Goal: Task Accomplishment & Management: Complete application form

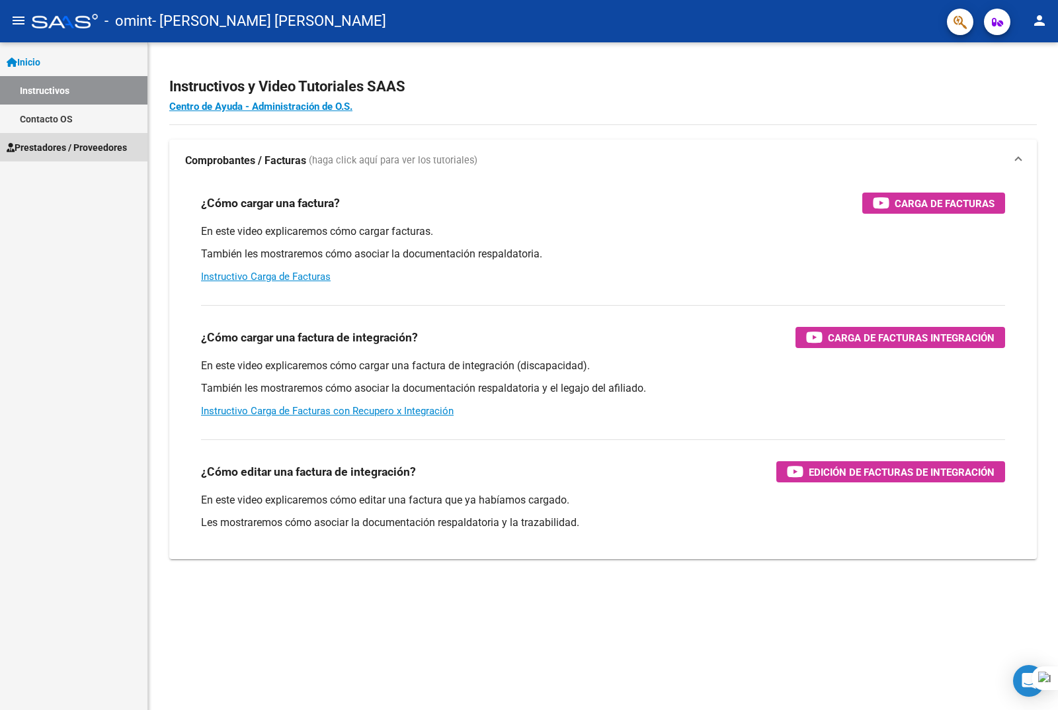
click at [36, 148] on span "Prestadores / Proveedores" at bounding box center [67, 147] width 120 height 15
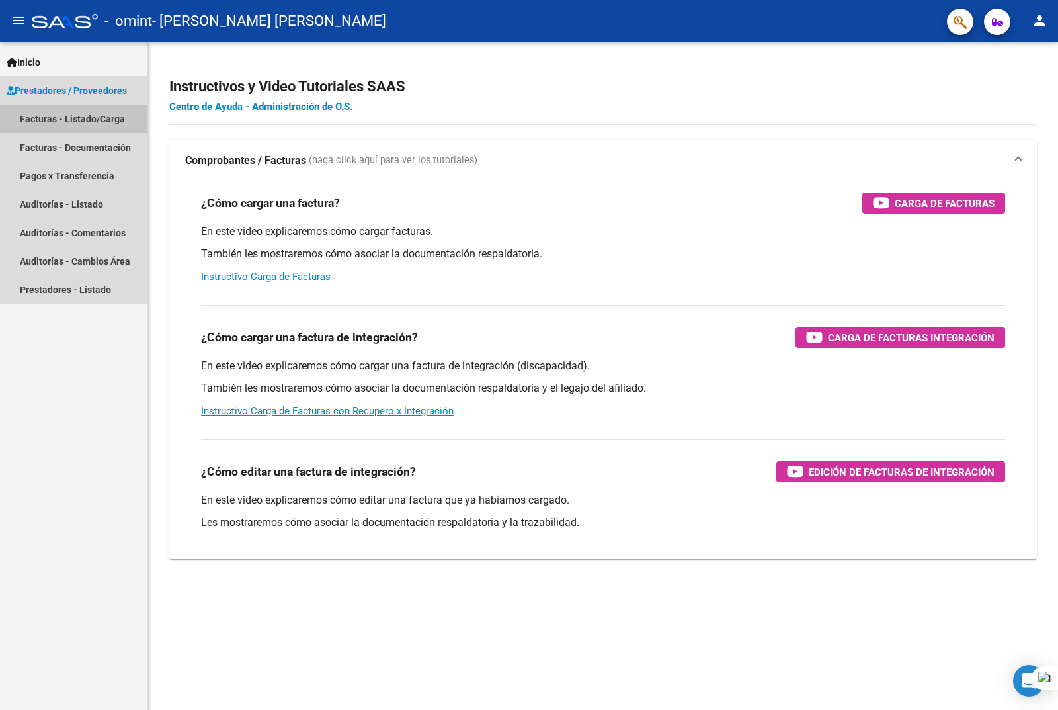
click at [53, 122] on link "Facturas - Listado/Carga" at bounding box center [73, 118] width 147 height 28
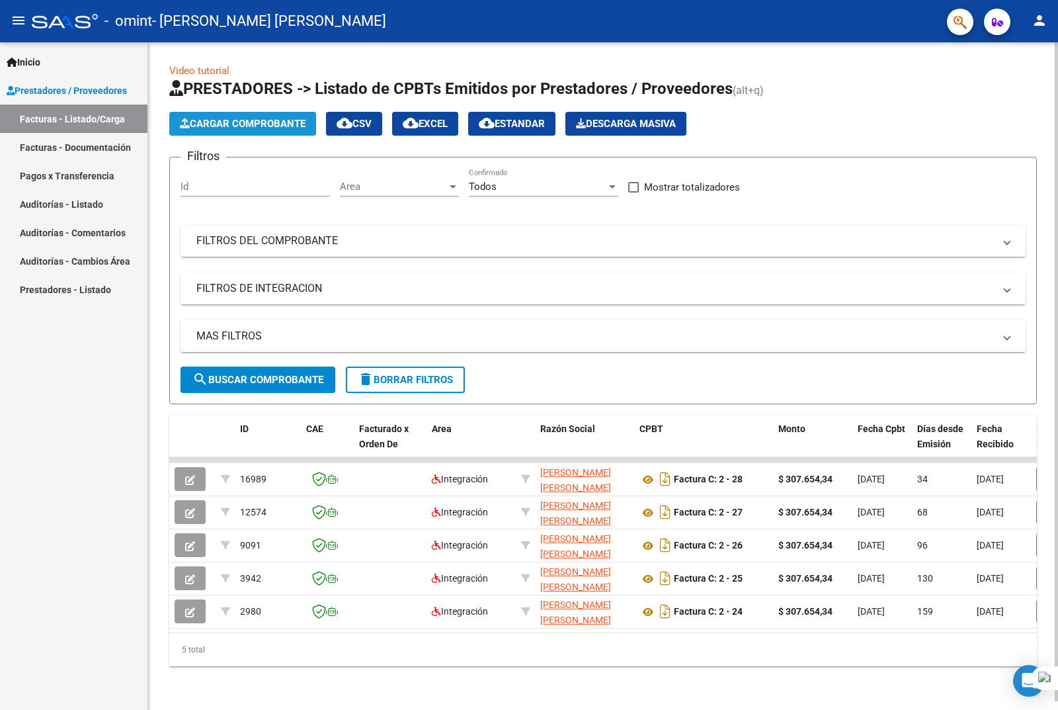
click at [216, 123] on span "Cargar Comprobante" at bounding box center [243, 124] width 126 height 12
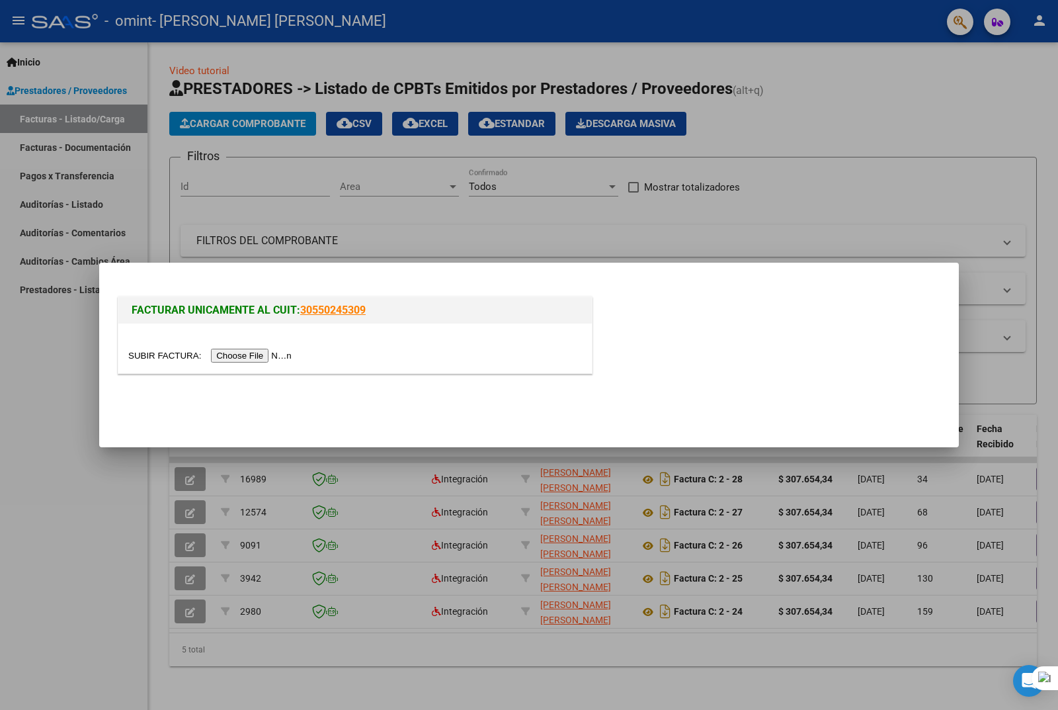
click at [275, 359] on input "file" at bounding box center [211, 355] width 167 height 14
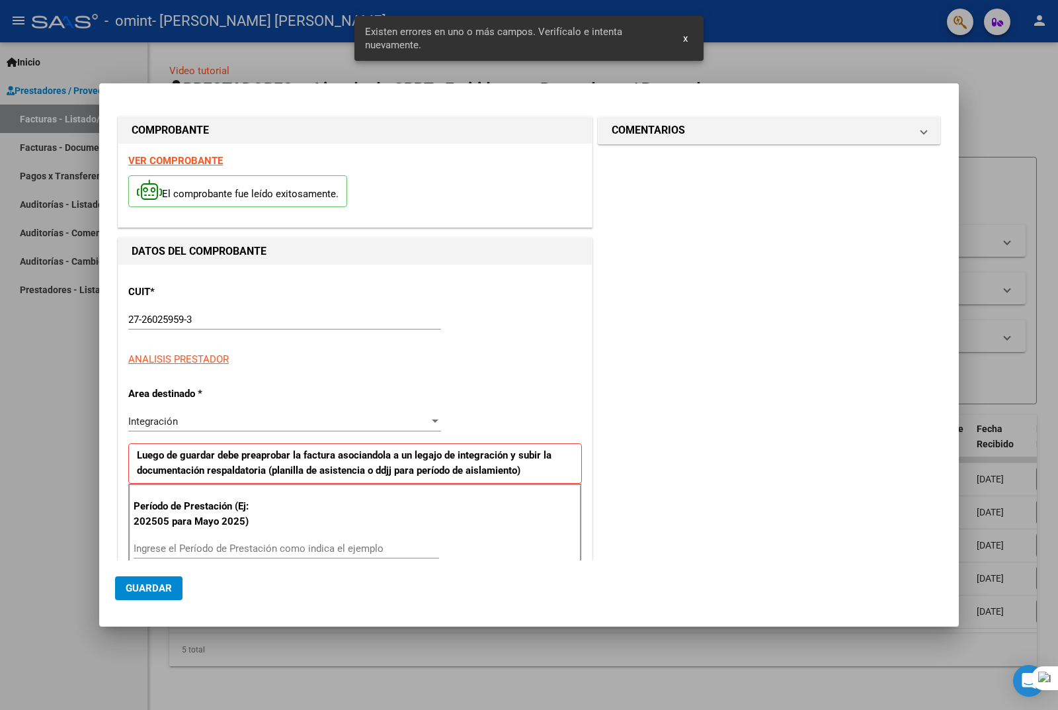
scroll to position [205, 0]
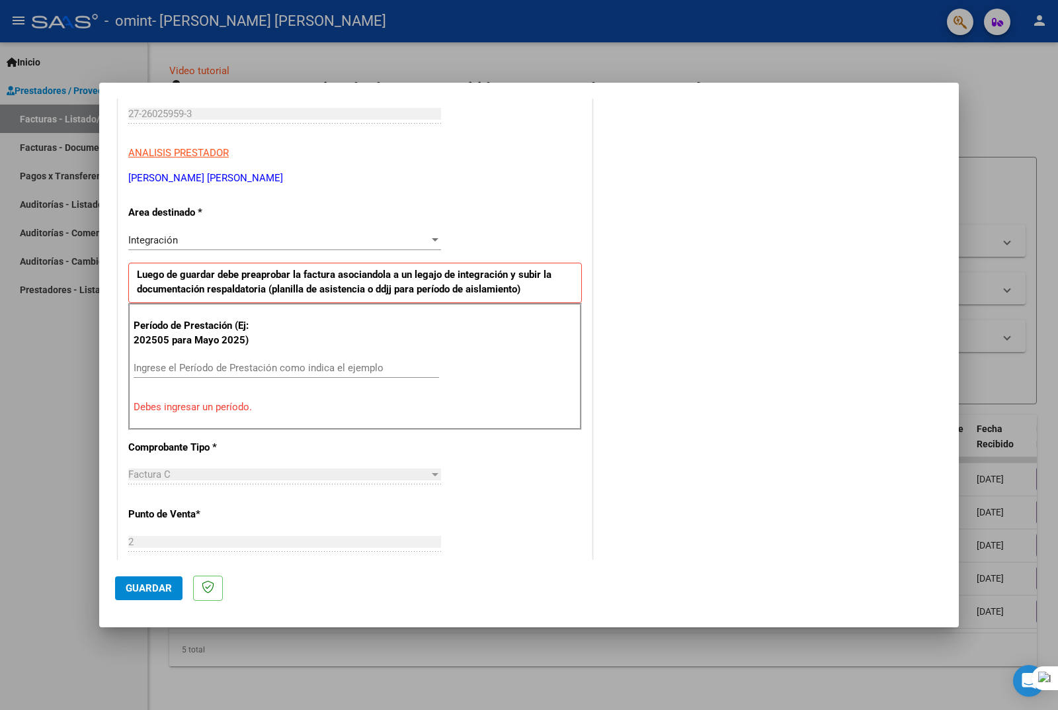
click at [140, 370] on input "Ingrese el Período de Prestación como indica el ejemplo" at bounding box center [287, 368] width 306 height 12
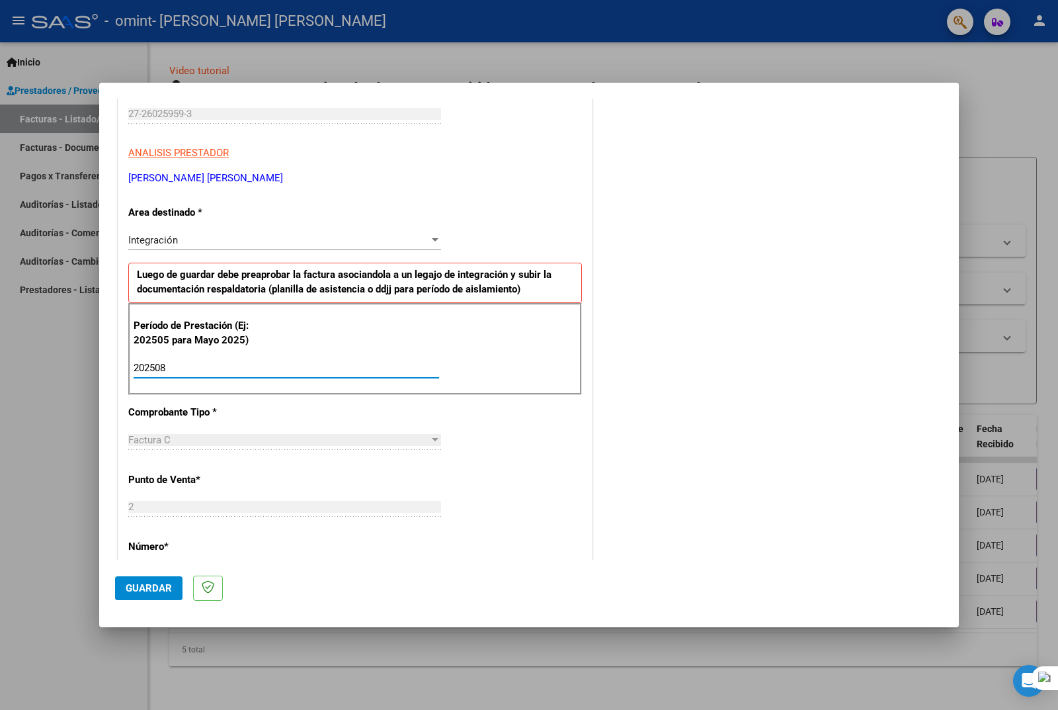
type input "202508"
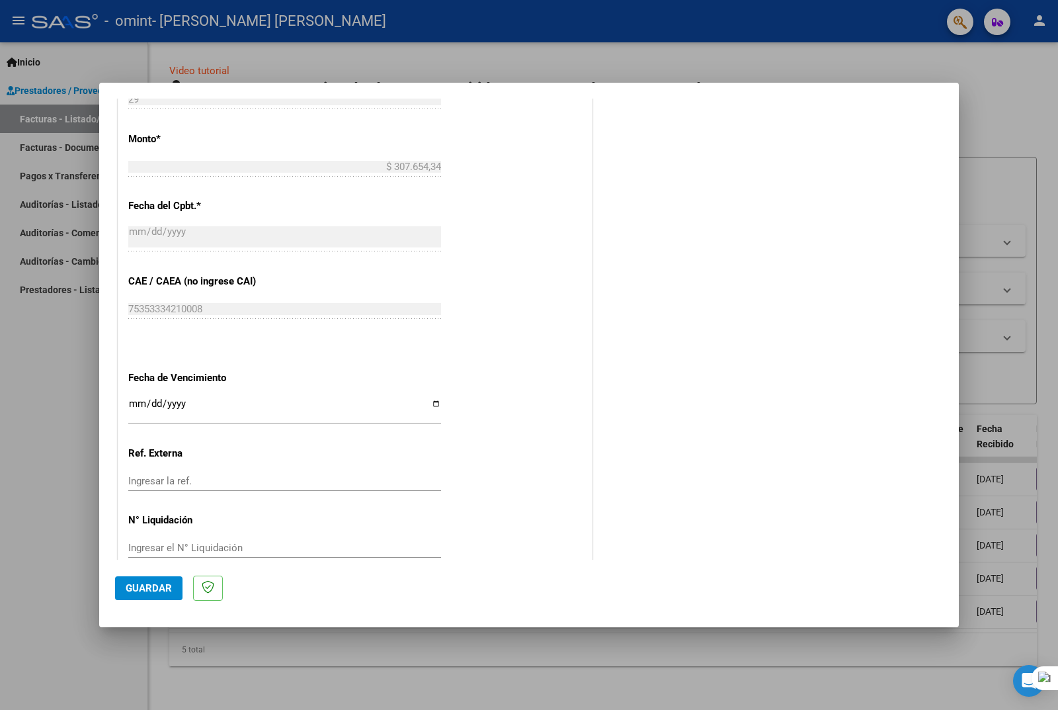
scroll to position [703, 0]
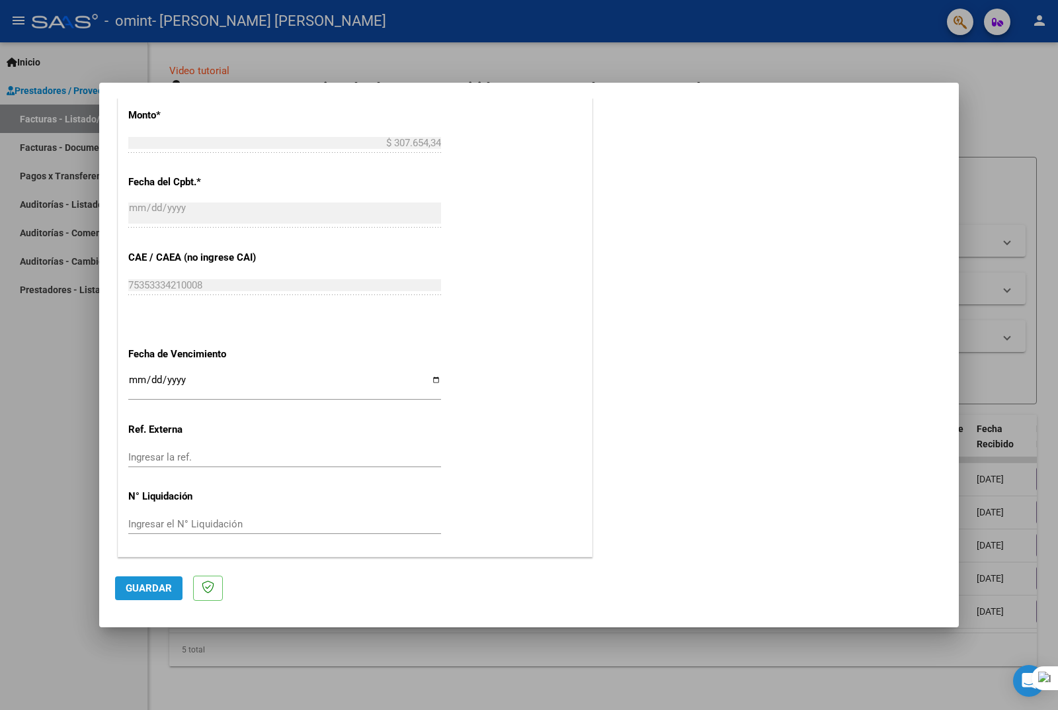
click at [136, 581] on button "Guardar" at bounding box center [148, 588] width 67 height 24
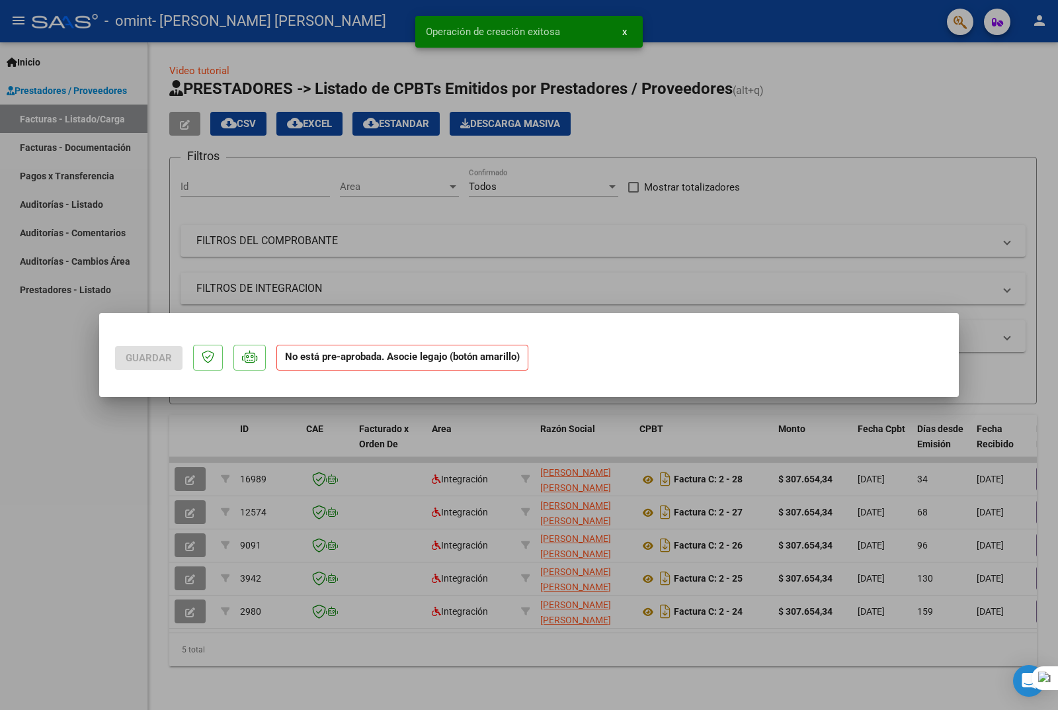
scroll to position [0, 0]
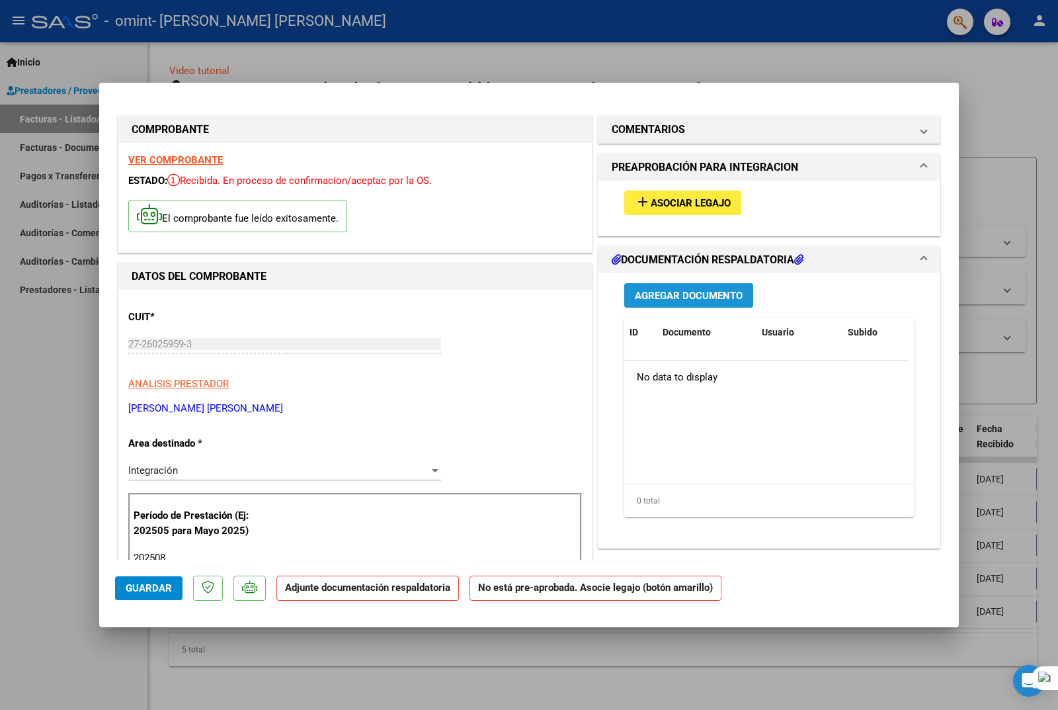
click at [697, 296] on span "Agregar Documento" at bounding box center [689, 296] width 108 height 12
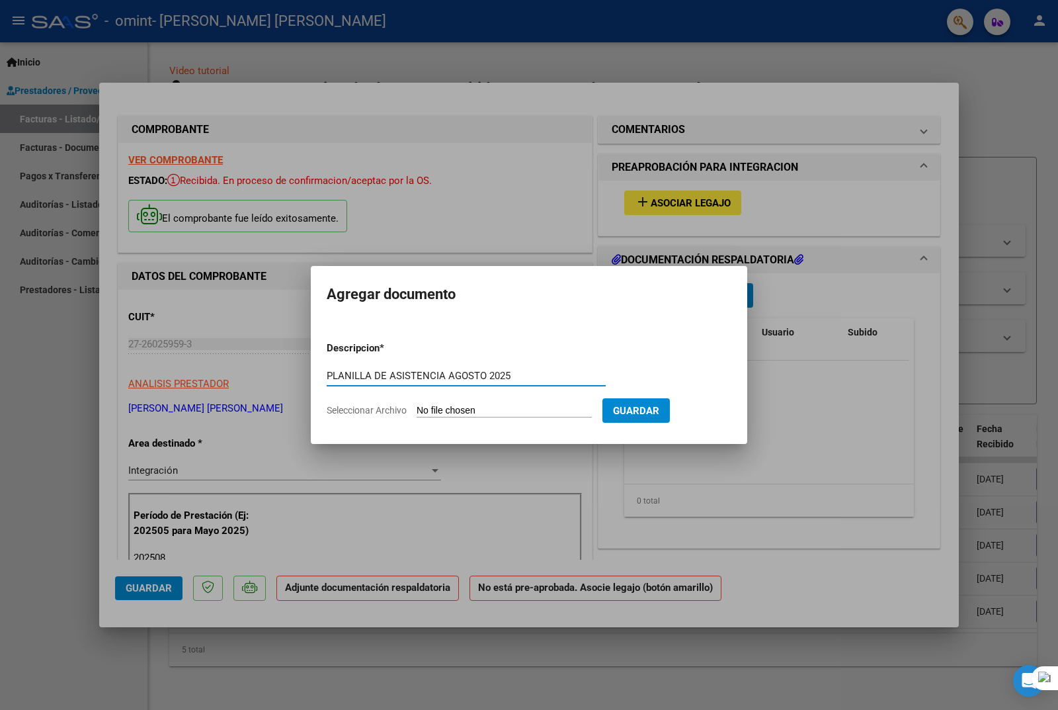
type input "PLANILLA DE ASISTENCIA AGOSTO 2025"
click at [473, 411] on input "Seleccionar Archivo" at bounding box center [504, 411] width 175 height 13
type input "C:\fakepath\PLANILLA ASISTENCIA [DATE].pdf"
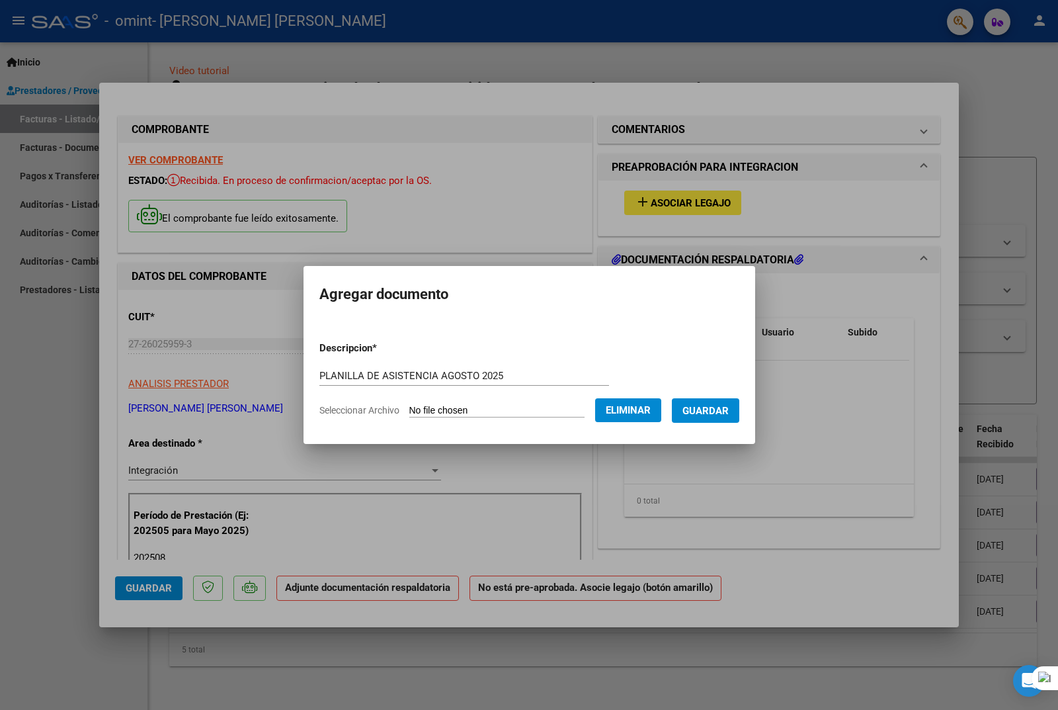
click at [715, 409] on span "Guardar" at bounding box center [705, 411] width 46 height 12
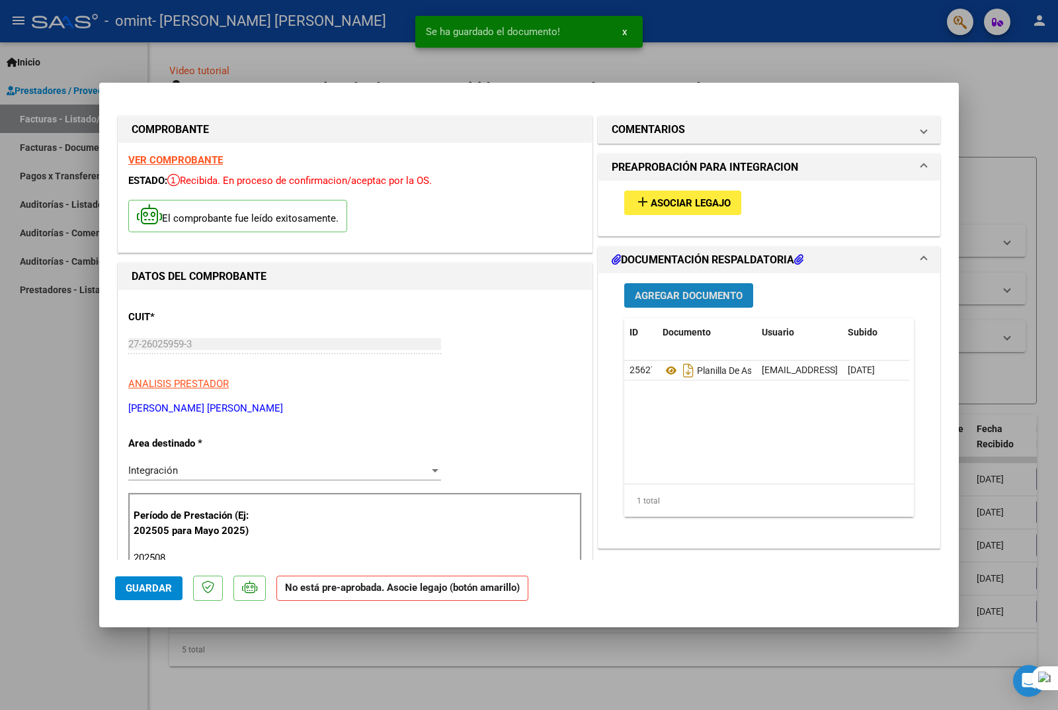
click at [668, 294] on span "Agregar Documento" at bounding box center [689, 296] width 108 height 12
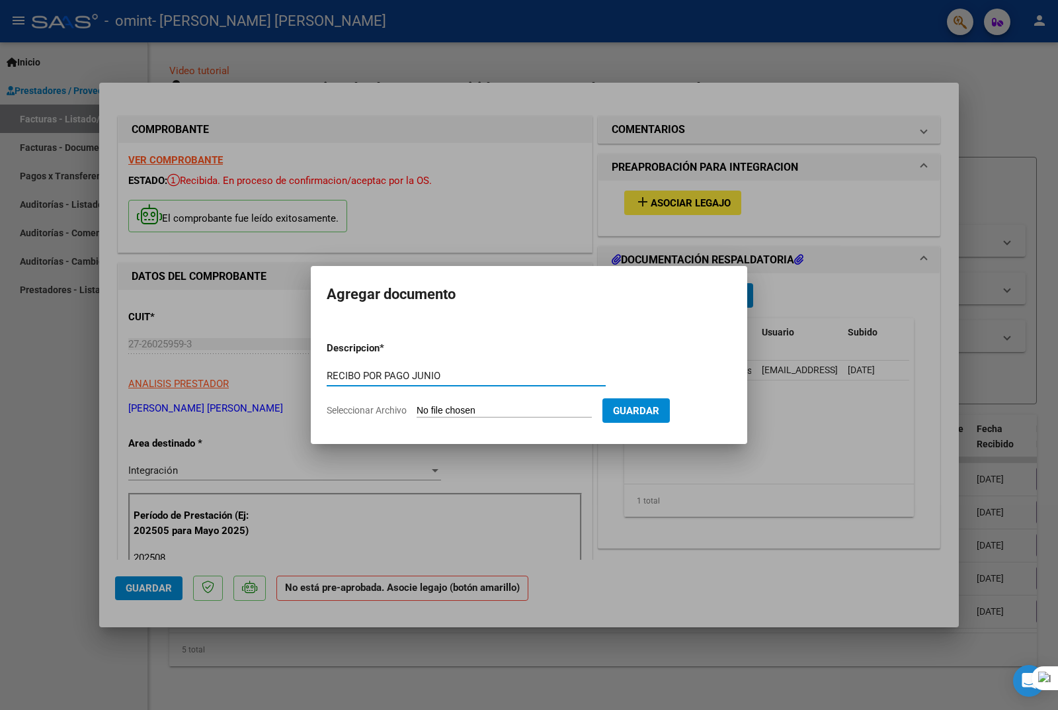
drag, startPoint x: 365, startPoint y: 375, endPoint x: 384, endPoint y: 372, distance: 18.7
click at [384, 372] on input "RECIBO POR PAGO JUNIO" at bounding box center [466, 376] width 279 height 12
click at [405, 376] on input "RECIBO DE PAGO JUNIO" at bounding box center [466, 376] width 279 height 12
type input "RECIBO DE PAGO MES JUNIO"
click at [434, 406] on input "Seleccionar Archivo" at bounding box center [504, 411] width 175 height 13
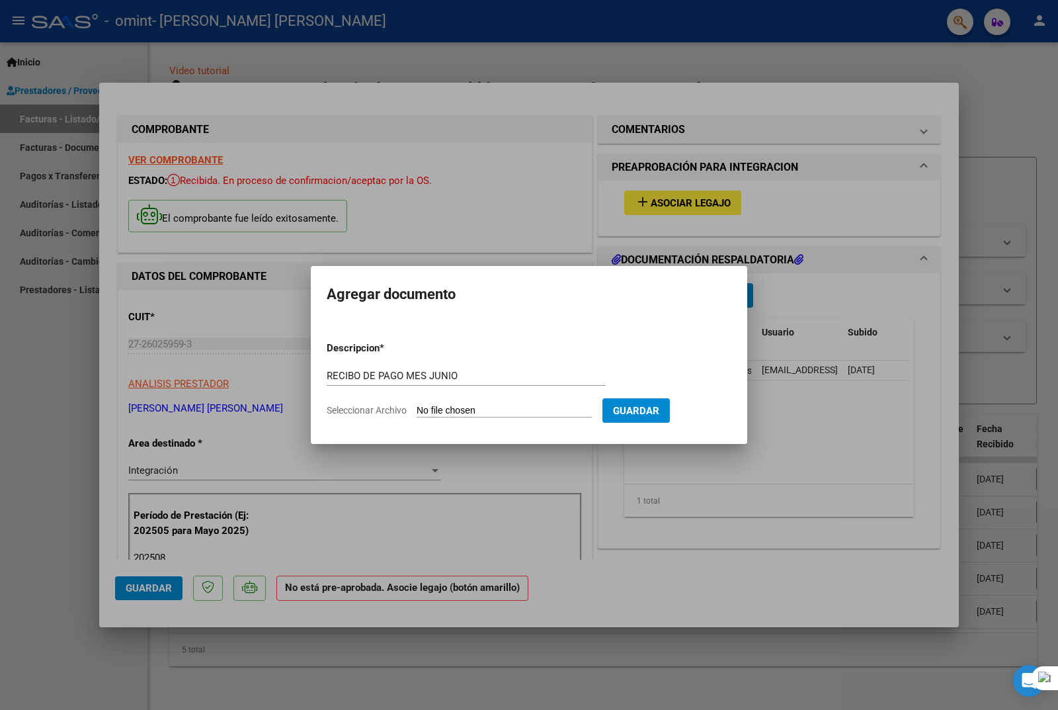
type input "C:\fakepath\RECIBO [DATE].pdf"
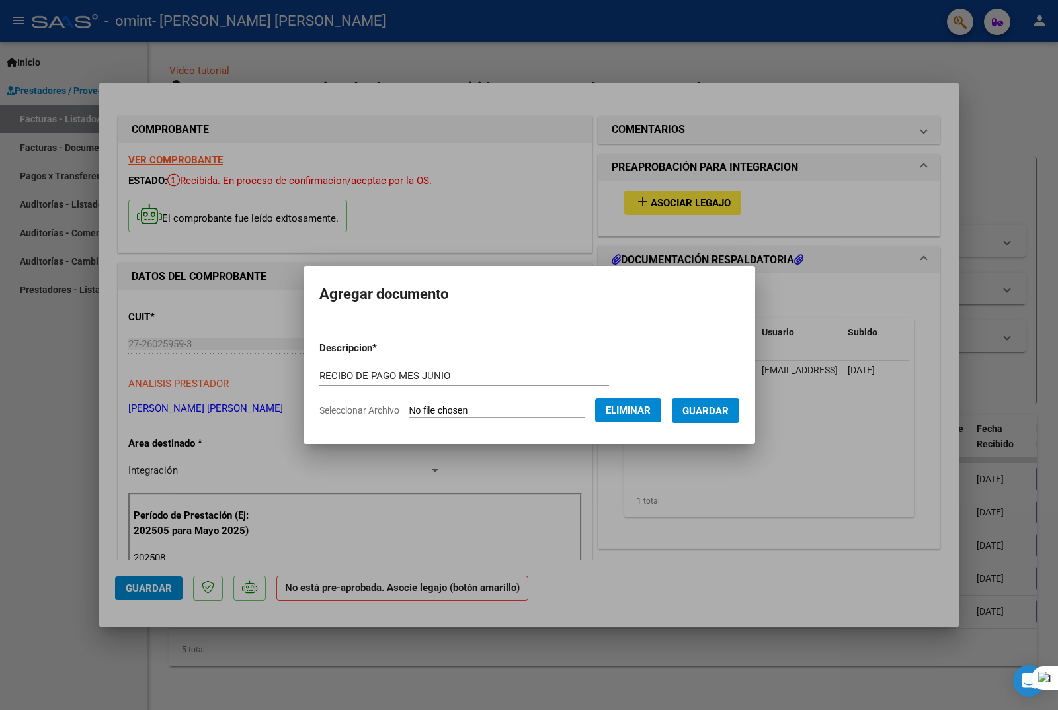
click at [711, 414] on span "Guardar" at bounding box center [705, 411] width 46 height 12
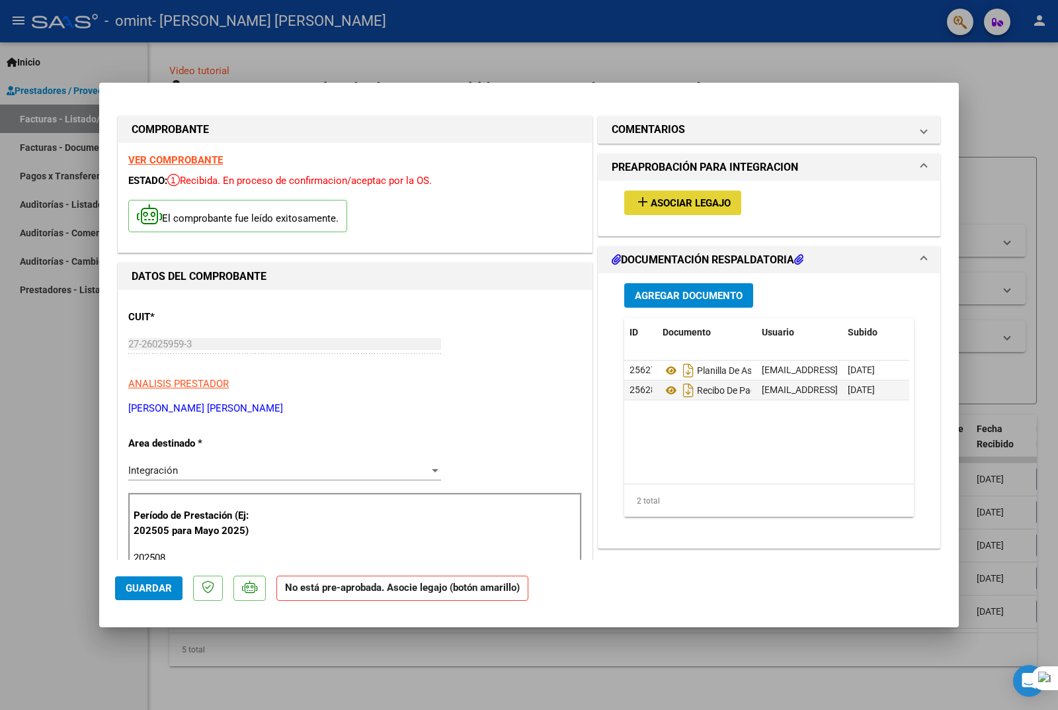
click at [667, 202] on span "Asociar Legajo" at bounding box center [691, 203] width 80 height 12
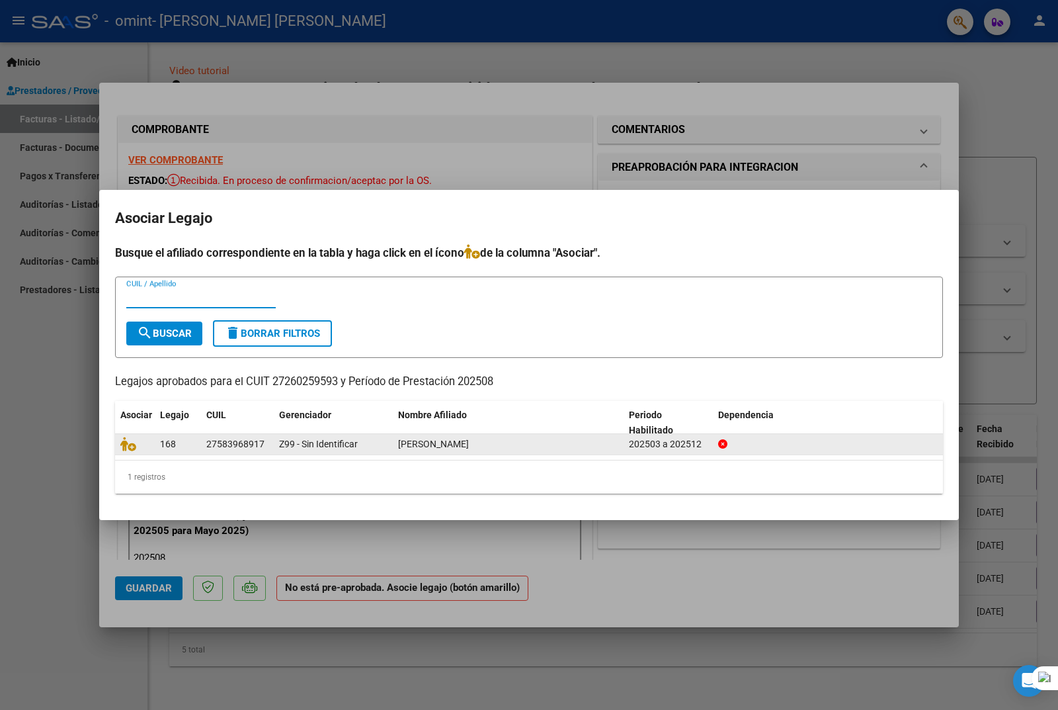
click at [216, 447] on div "27583968917" at bounding box center [235, 443] width 58 height 15
click at [204, 442] on datatable-body-cell "27583968917" at bounding box center [237, 444] width 73 height 20
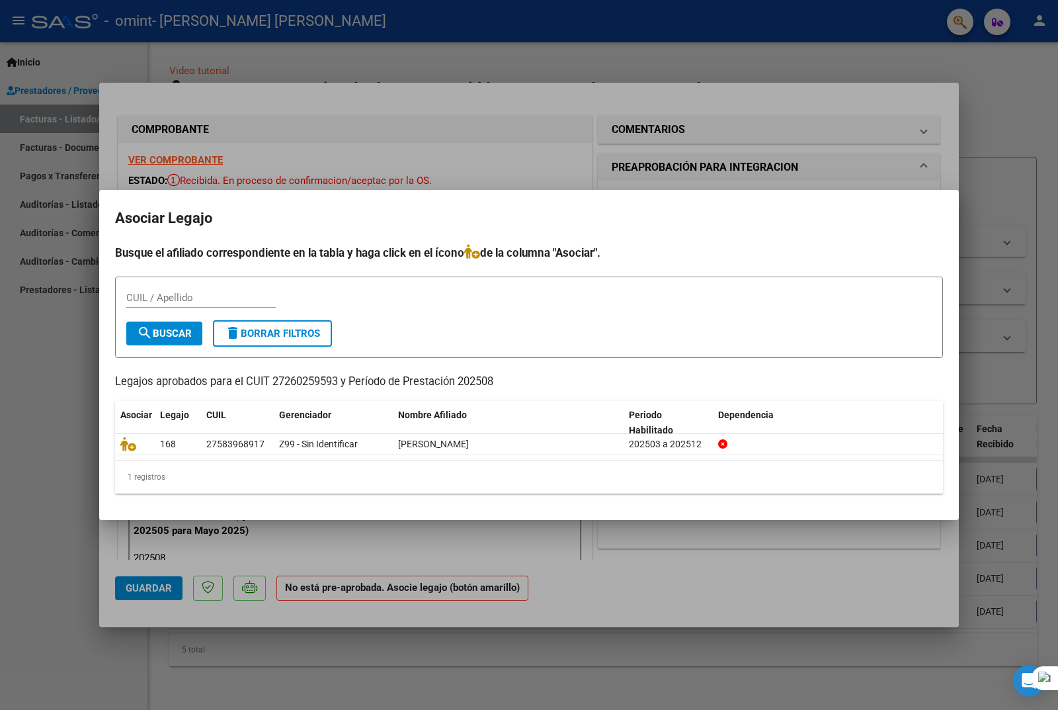
click at [135, 292] on input "CUIL / Apellido" at bounding box center [200, 298] width 149 height 12
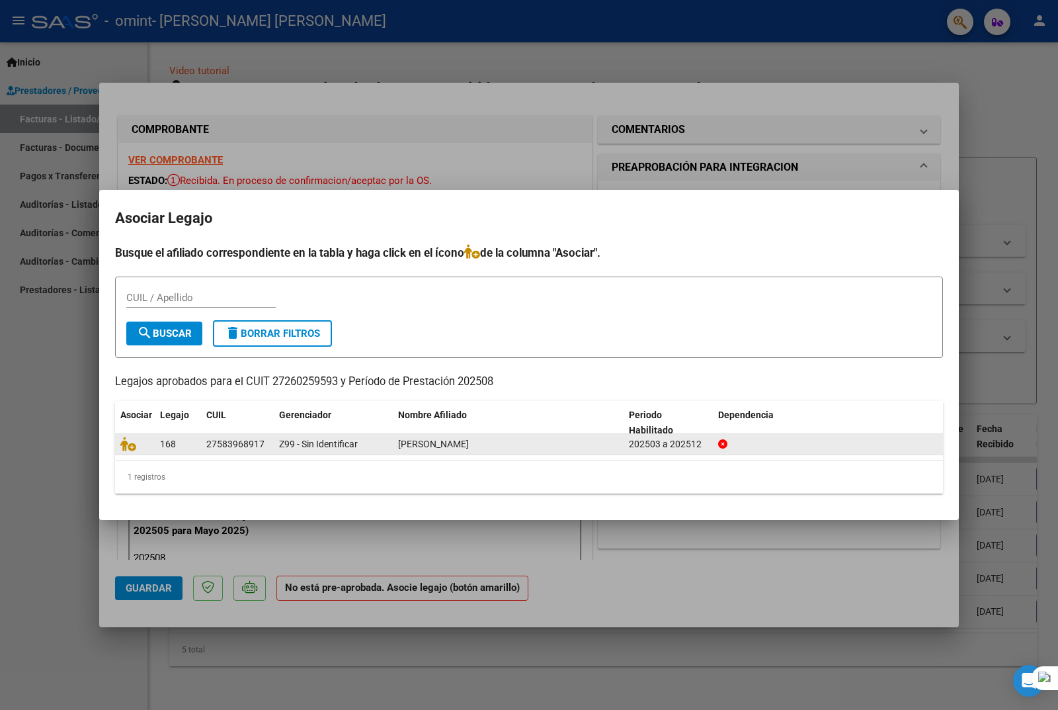
click at [204, 444] on datatable-body-cell "27583968917" at bounding box center [237, 444] width 73 height 20
drag, startPoint x: 202, startPoint y: 437, endPoint x: 272, endPoint y: 437, distance: 69.4
click at [272, 437] on datatable-body-cell "27583968917" at bounding box center [237, 444] width 73 height 20
copy div "27583968917"
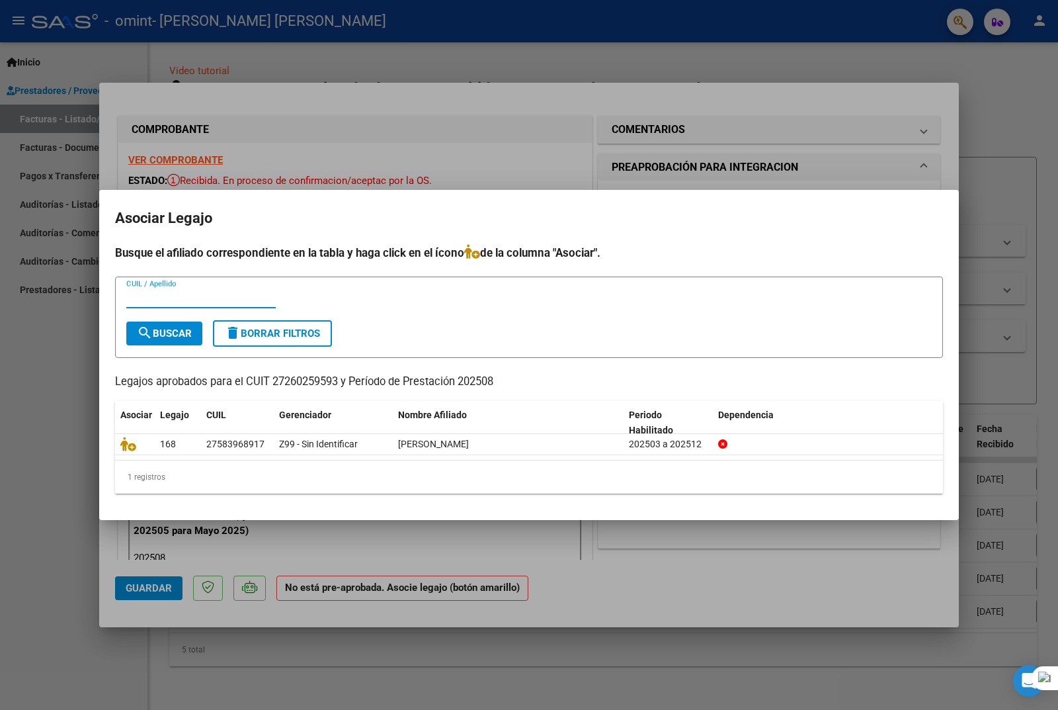
click at [126, 293] on input "CUIL / Apellido" at bounding box center [200, 298] width 149 height 12
paste input "27583968917"
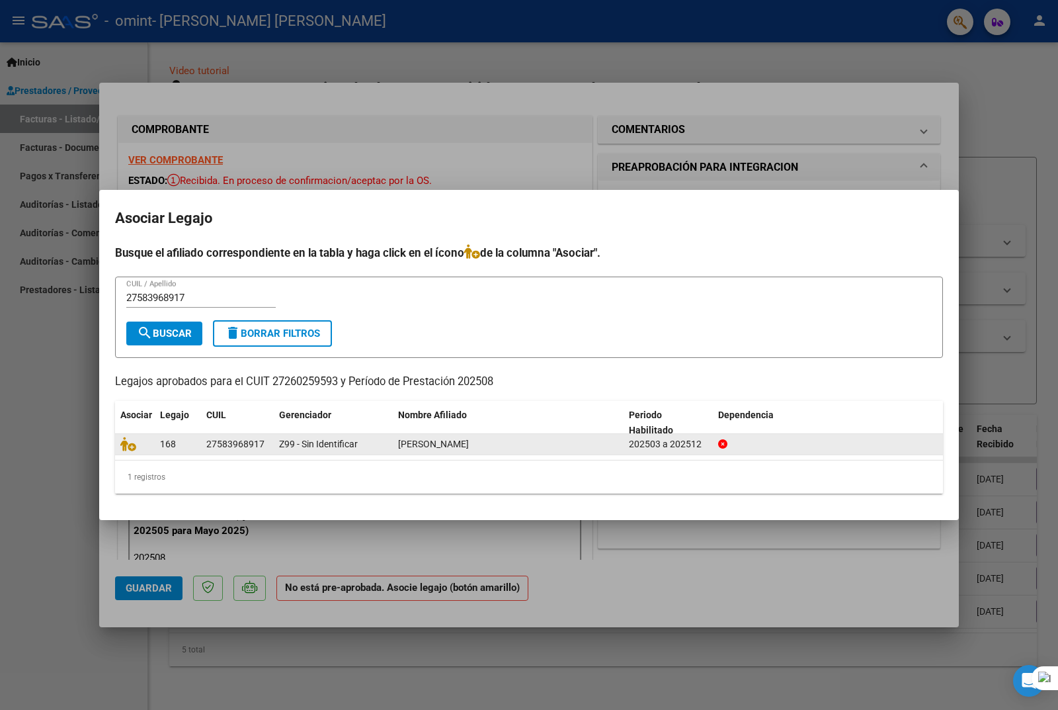
click at [396, 442] on datatable-body-cell "[PERSON_NAME]" at bounding box center [508, 444] width 231 height 20
drag, startPoint x: 399, startPoint y: 440, endPoint x: 578, endPoint y: 439, distance: 178.5
click at [578, 439] on div "[PERSON_NAME]" at bounding box center [508, 443] width 220 height 15
copy span "[PERSON_NAME]"
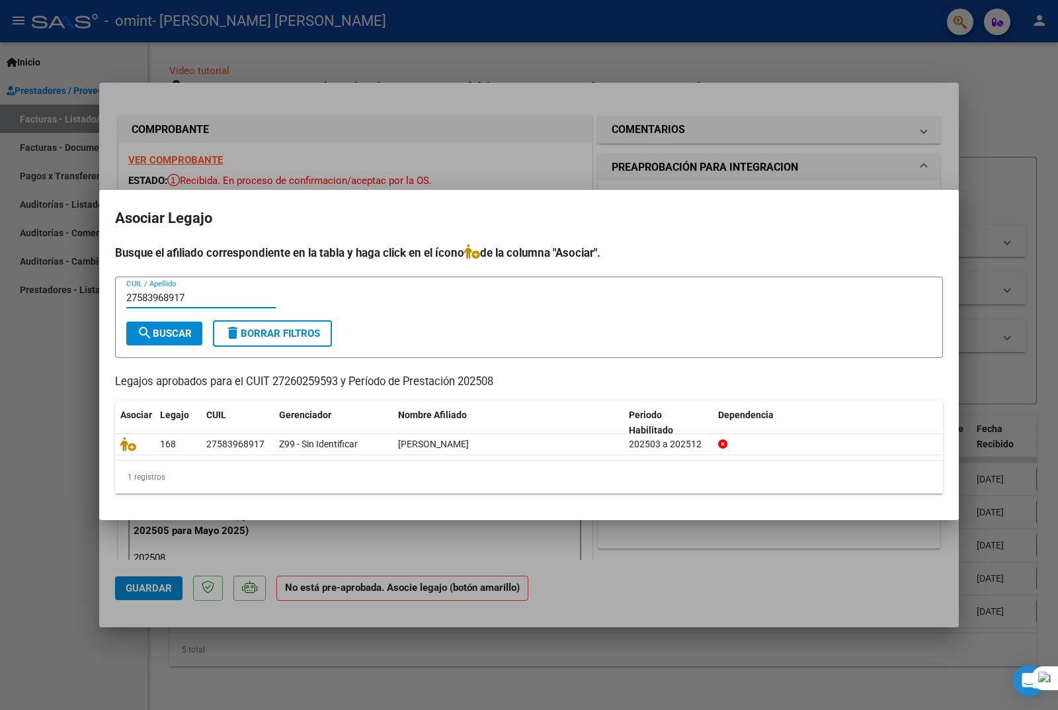
drag, startPoint x: 186, startPoint y: 294, endPoint x: 230, endPoint y: 310, distance: 47.1
click at [186, 294] on input "27583968917" at bounding box center [200, 298] width 149 height 12
paste input "[PERSON_NAME]"
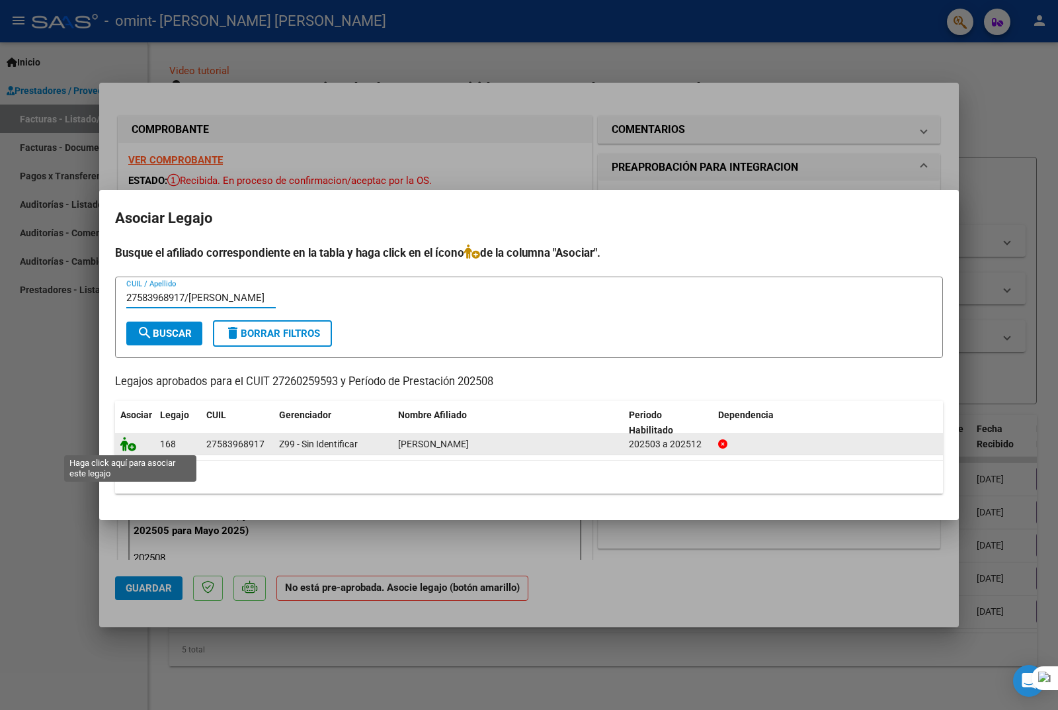
type input "27583968917/[PERSON_NAME]"
click at [122, 444] on icon at bounding box center [128, 443] width 16 height 15
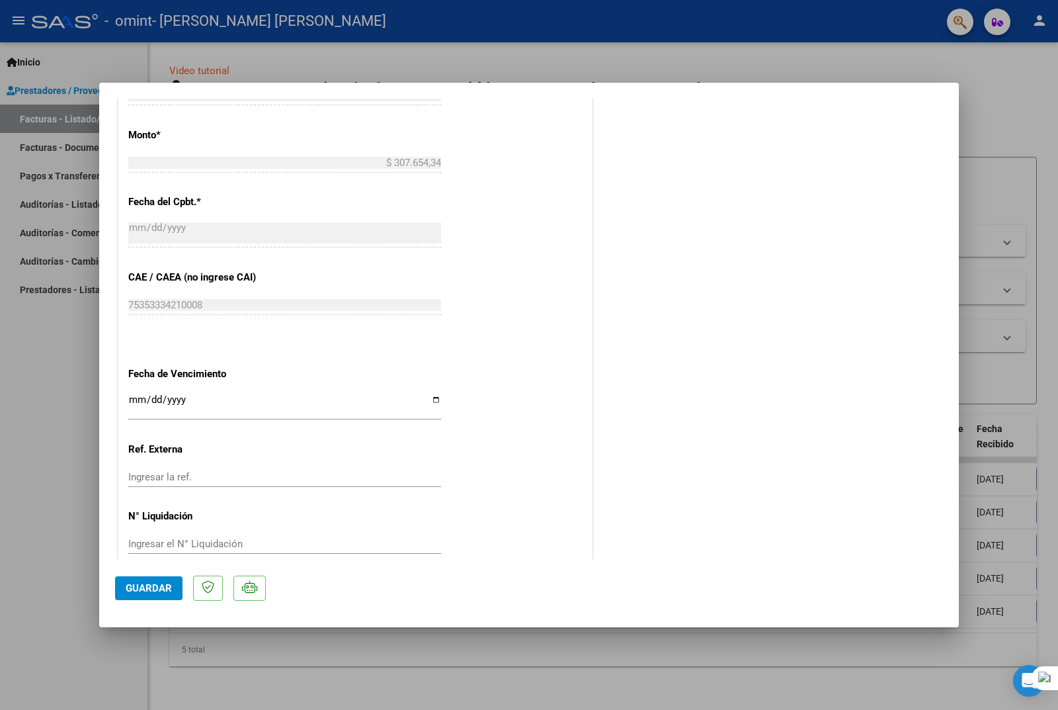
scroll to position [723, 0]
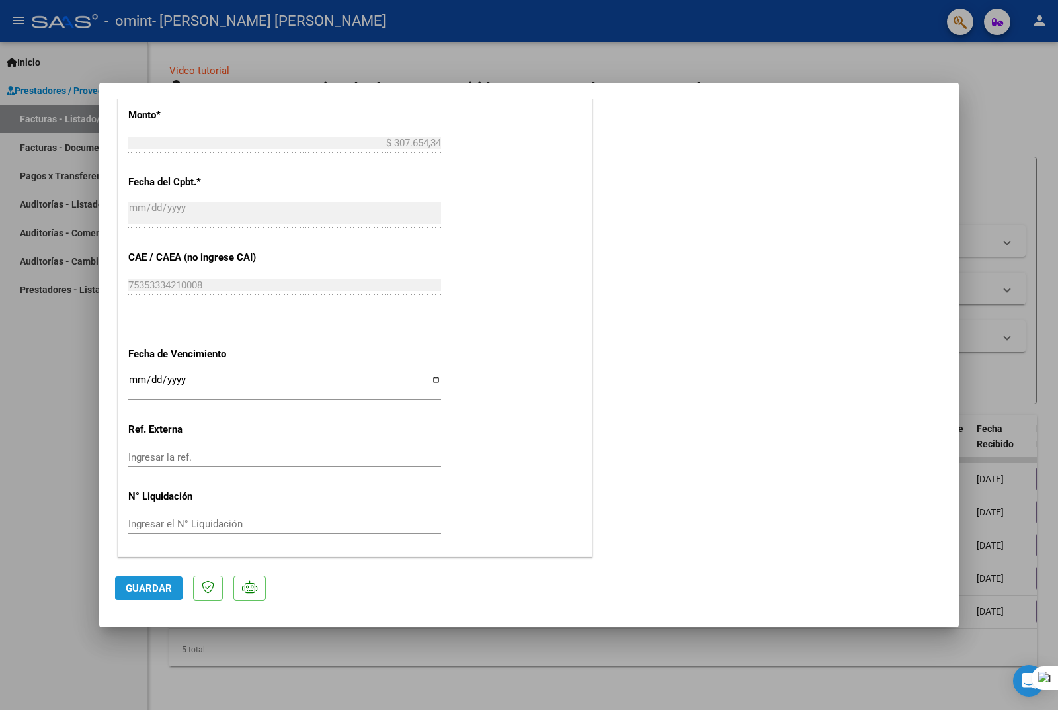
click at [120, 587] on button "Guardar" at bounding box center [148, 588] width 67 height 24
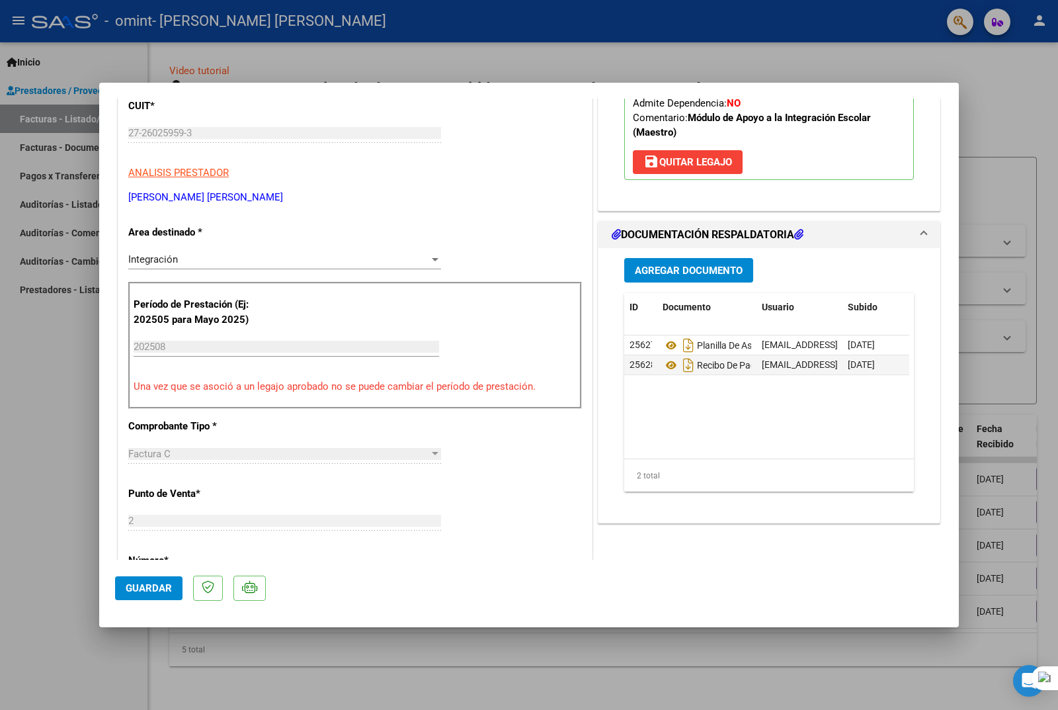
scroll to position [0, 0]
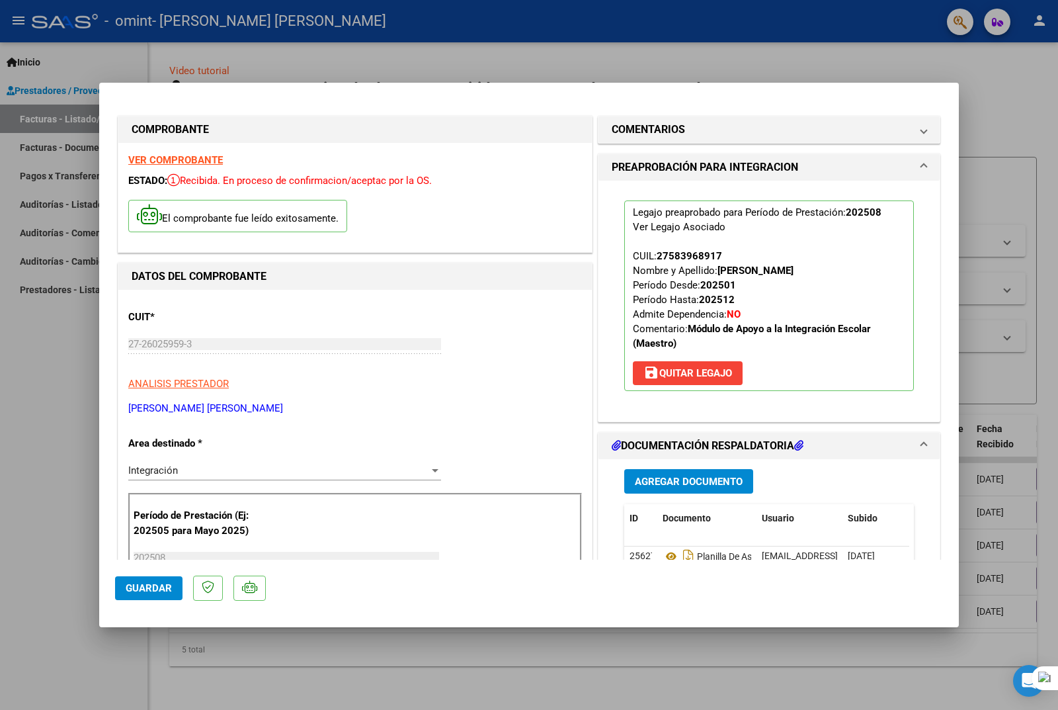
click at [1038, 111] on div at bounding box center [529, 355] width 1058 height 710
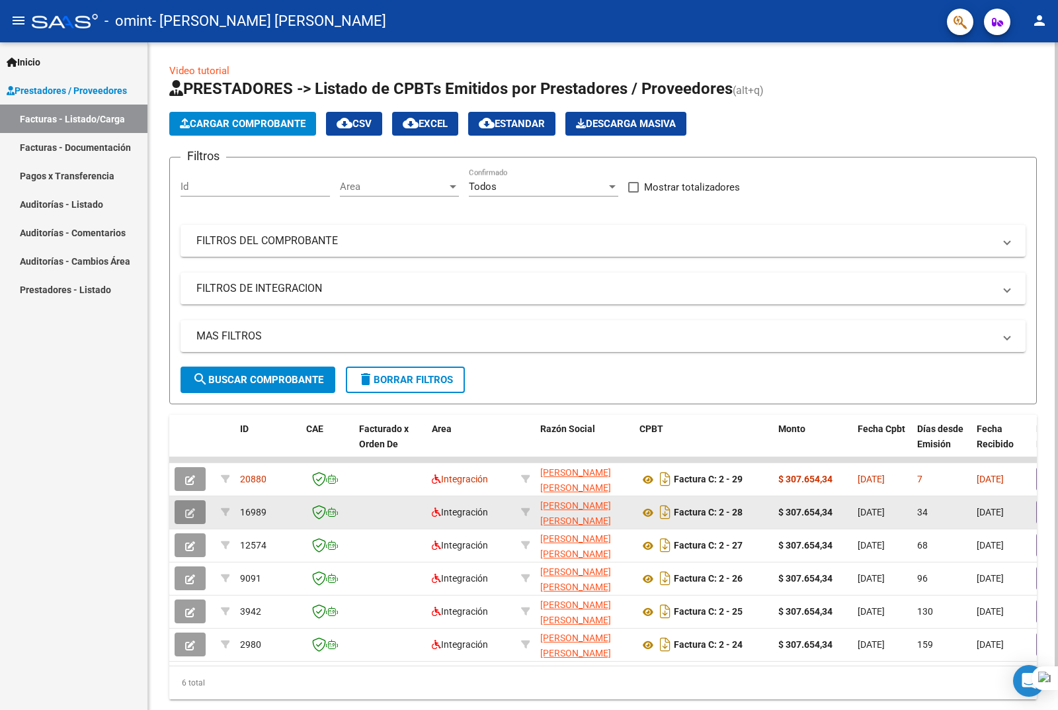
click at [194, 514] on icon "button" at bounding box center [190, 513] width 10 height 10
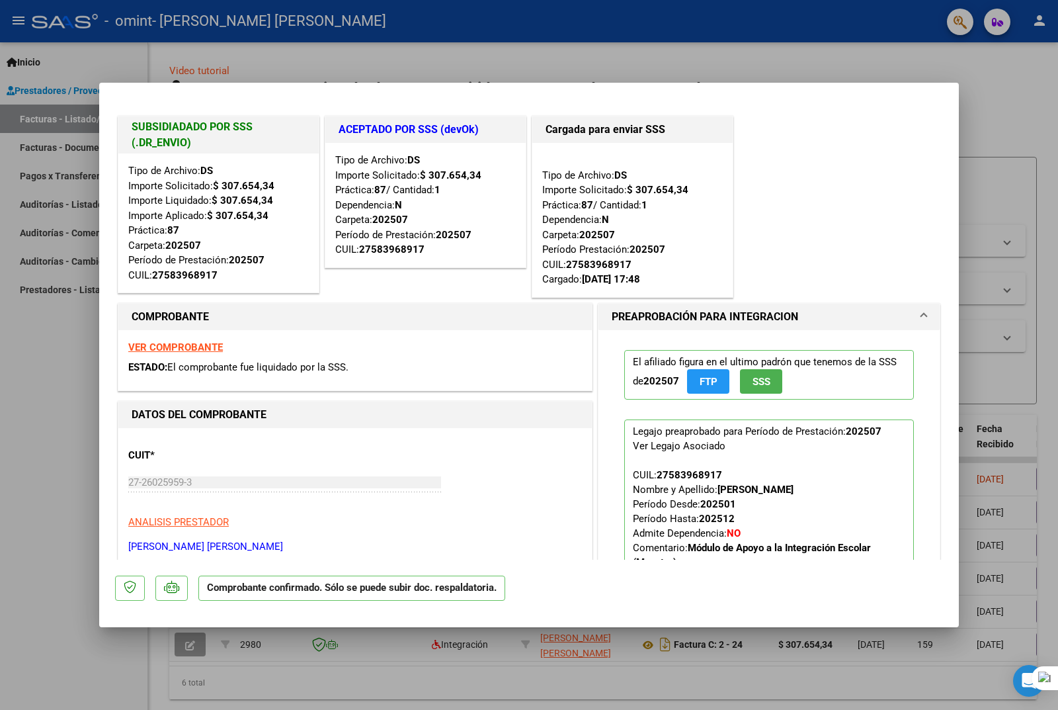
click at [990, 104] on div at bounding box center [529, 355] width 1058 height 710
type input "$ 0,00"
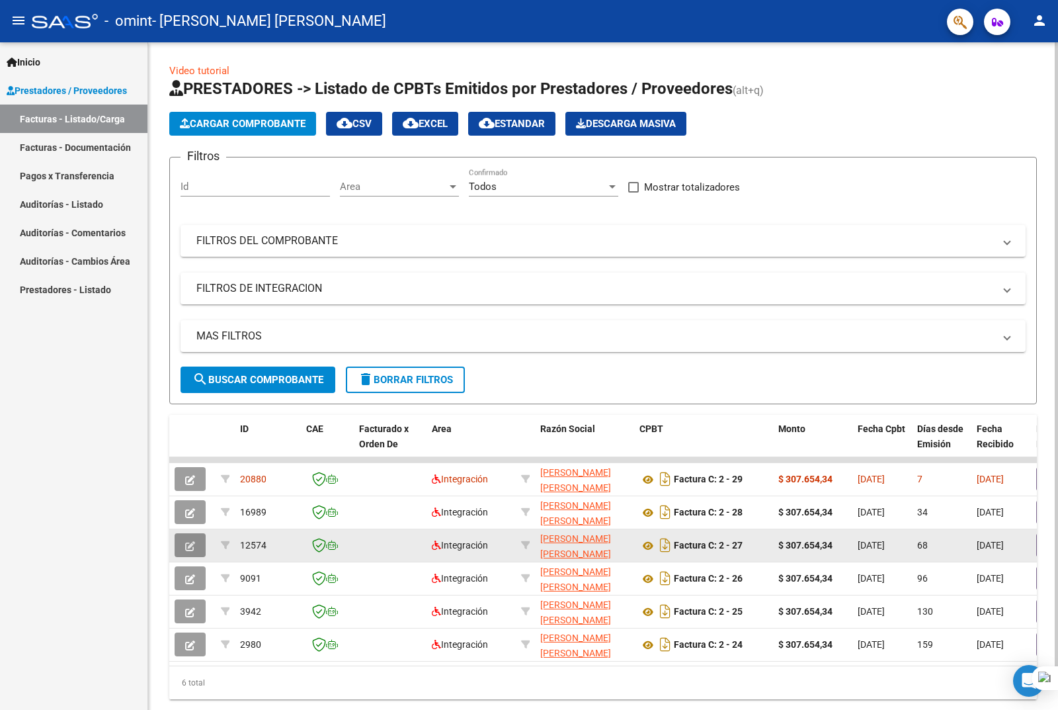
click at [194, 544] on icon "button" at bounding box center [190, 546] width 10 height 10
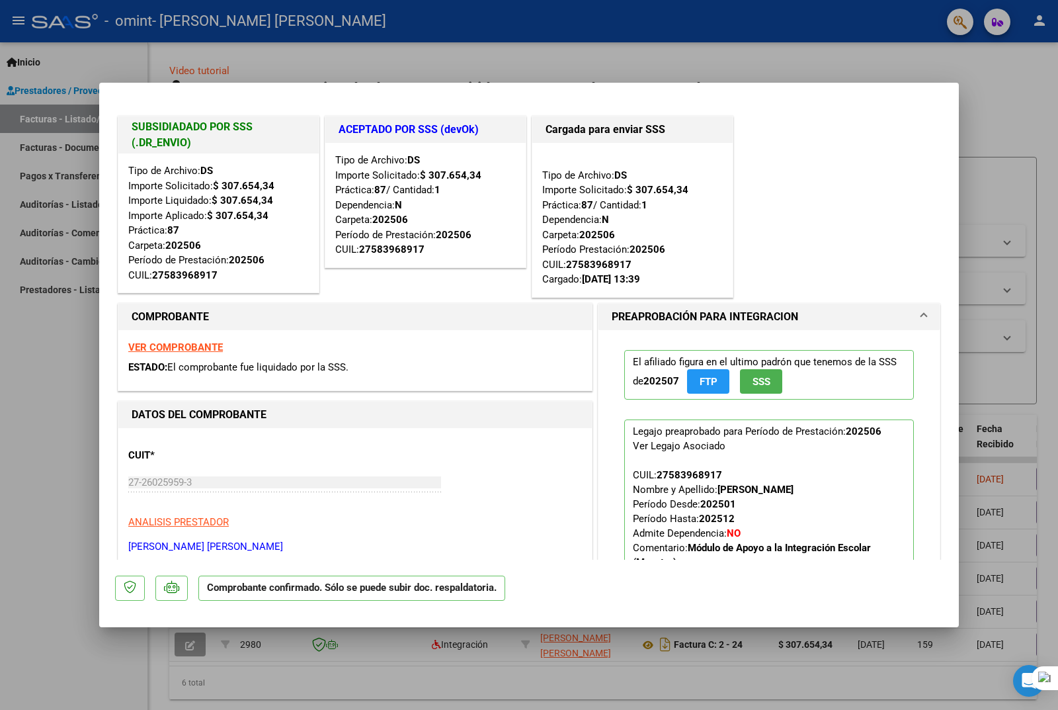
click at [1030, 102] on div at bounding box center [529, 355] width 1058 height 710
type input "$ 0,00"
